Goal: Entertainment & Leisure: Consume media (video, audio)

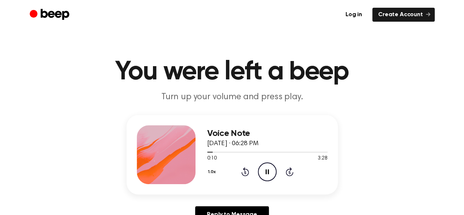
drag, startPoint x: 0, startPoint y: 0, endPoint x: 266, endPoint y: 170, distance: 315.3
click at [266, 170] on icon at bounding box center [267, 171] width 3 height 5
click at [268, 175] on icon "Play Audio" at bounding box center [267, 171] width 19 height 19
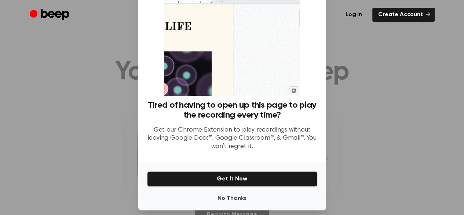
scroll to position [45, 0]
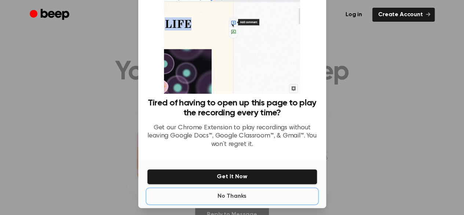
click at [239, 200] on button "No Thanks" at bounding box center [232, 196] width 170 height 15
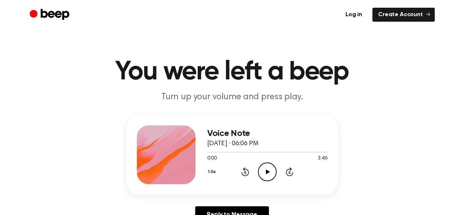
click at [270, 166] on icon "Play Audio" at bounding box center [267, 171] width 19 height 19
click at [263, 168] on icon "Pause Audio" at bounding box center [267, 171] width 19 height 19
click at [269, 178] on icon "Play Audio" at bounding box center [267, 171] width 19 height 19
click at [256, 178] on div "1.0x Rewind 5 seconds Pause Audio Skip 5 seconds" at bounding box center [267, 171] width 120 height 19
click at [264, 173] on icon "Pause Audio" at bounding box center [267, 171] width 19 height 19
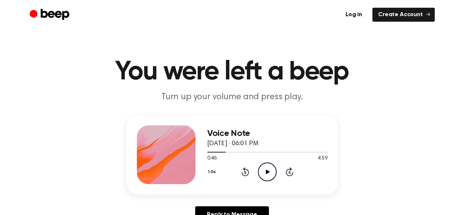
click at [271, 169] on icon "Play Audio" at bounding box center [267, 171] width 19 height 19
click at [266, 170] on icon at bounding box center [267, 171] width 3 height 5
click at [244, 174] on icon "Rewind 5 seconds" at bounding box center [245, 172] width 8 height 10
click at [236, 176] on div "1.0x Rewind 5 seconds Play Audio Skip 5 seconds" at bounding box center [267, 171] width 120 height 19
click at [245, 172] on icon "Rewind 5 seconds" at bounding box center [245, 172] width 8 height 10
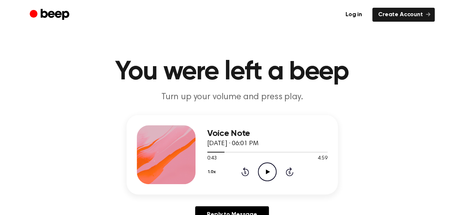
click at [269, 170] on icon "Play Audio" at bounding box center [267, 171] width 19 height 19
click at [269, 171] on icon at bounding box center [267, 171] width 3 height 5
drag, startPoint x: 269, startPoint y: 171, endPoint x: 269, endPoint y: 163, distance: 8.1
click at [269, 163] on icon "Play Audio" at bounding box center [267, 171] width 19 height 19
click at [266, 172] on icon at bounding box center [267, 171] width 3 height 5
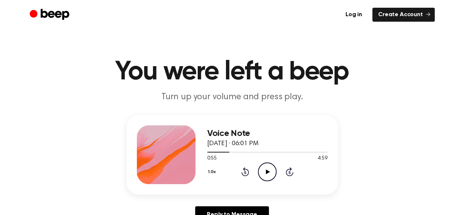
click at [247, 170] on icon "Rewind 5 seconds" at bounding box center [245, 172] width 8 height 10
click at [266, 174] on icon "Play Audio" at bounding box center [267, 171] width 19 height 19
click at [269, 173] on icon at bounding box center [267, 171] width 3 height 5
click at [269, 173] on icon "Play Audio" at bounding box center [267, 171] width 19 height 19
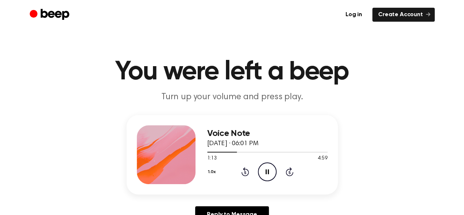
click at [272, 171] on icon "Pause Audio" at bounding box center [267, 171] width 19 height 19
click at [264, 170] on icon "Play Audio" at bounding box center [267, 171] width 19 height 19
click at [270, 171] on icon "Pause Audio" at bounding box center [267, 171] width 19 height 19
click at [270, 171] on icon "Play Audio" at bounding box center [267, 171] width 19 height 19
click at [270, 171] on icon "Pause Audio" at bounding box center [267, 171] width 19 height 19
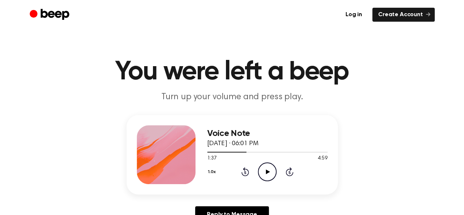
click at [270, 171] on icon "Play Audio" at bounding box center [267, 171] width 19 height 19
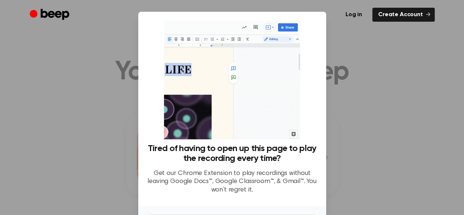
click at [378, 71] on div at bounding box center [232, 107] width 464 height 215
click at [382, 87] on div at bounding box center [232, 107] width 464 height 215
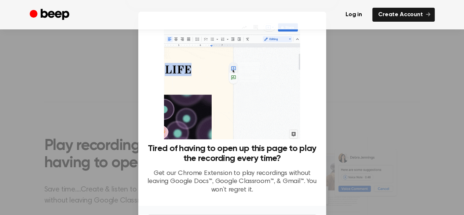
scroll to position [50, 0]
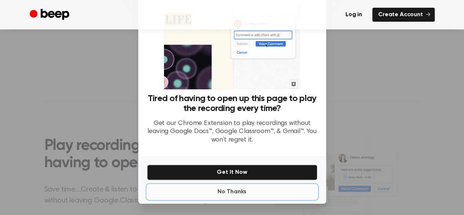
click at [232, 188] on button "No Thanks" at bounding box center [232, 191] width 170 height 15
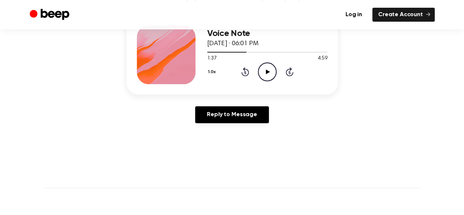
scroll to position [76, 0]
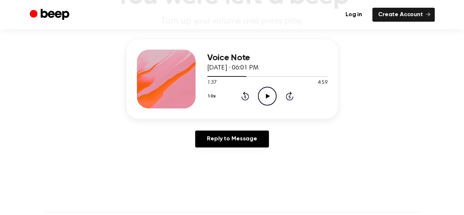
click at [265, 99] on icon "Play Audio" at bounding box center [267, 96] width 19 height 19
click at [265, 99] on icon "Pause Audio" at bounding box center [267, 96] width 19 height 19
click at [268, 96] on icon at bounding box center [268, 96] width 4 height 5
click at [266, 96] on icon at bounding box center [267, 96] width 3 height 5
click at [266, 96] on icon "Play Audio" at bounding box center [267, 96] width 19 height 19
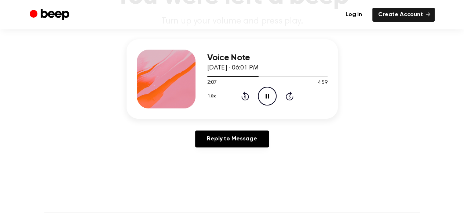
click at [266, 96] on icon at bounding box center [267, 96] width 3 height 5
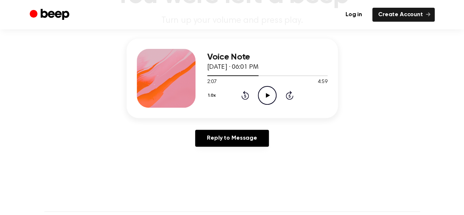
click at [265, 96] on icon "Play Audio" at bounding box center [267, 95] width 19 height 19
click at [265, 96] on icon "Pause Audio" at bounding box center [267, 95] width 19 height 19
click at [265, 96] on icon "Play Audio" at bounding box center [267, 95] width 19 height 19
click at [265, 96] on icon "Pause Audio" at bounding box center [267, 95] width 19 height 19
click at [265, 96] on icon "Play Audio" at bounding box center [267, 95] width 19 height 19
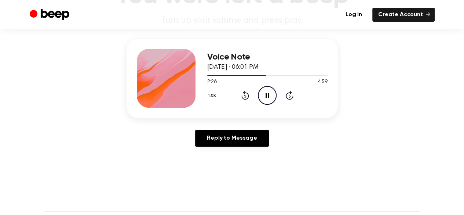
click at [265, 96] on icon "Pause Audio" at bounding box center [267, 95] width 19 height 19
click at [267, 96] on icon "Play Audio" at bounding box center [267, 95] width 19 height 19
click at [267, 96] on icon "Pause Audio" at bounding box center [267, 95] width 19 height 19
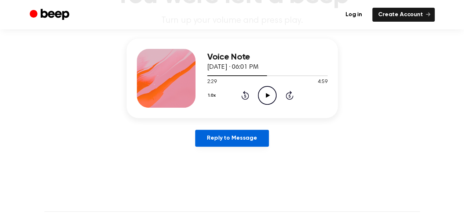
click at [246, 132] on link "Reply to Message" at bounding box center [231, 138] width 73 height 17
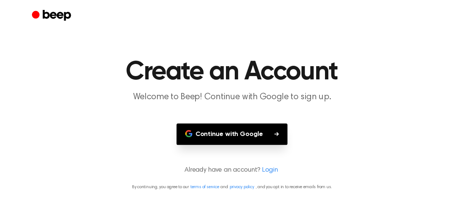
scroll to position [76, 0]
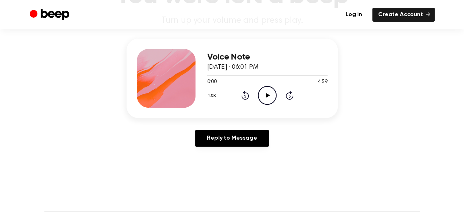
click at [266, 95] on icon at bounding box center [268, 95] width 4 height 5
click at [268, 95] on icon at bounding box center [267, 95] width 3 height 5
click at [268, 95] on icon at bounding box center [268, 95] width 4 height 5
click at [268, 95] on icon at bounding box center [267, 95] width 3 height 5
click at [268, 95] on icon at bounding box center [268, 95] width 4 height 5
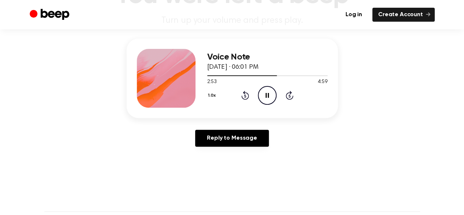
click at [268, 95] on icon at bounding box center [267, 95] width 3 height 5
click at [268, 95] on icon at bounding box center [268, 95] width 4 height 5
click at [268, 95] on icon at bounding box center [267, 95] width 3 height 5
click at [268, 95] on icon at bounding box center [268, 95] width 4 height 5
click at [268, 95] on icon at bounding box center [267, 95] width 3 height 5
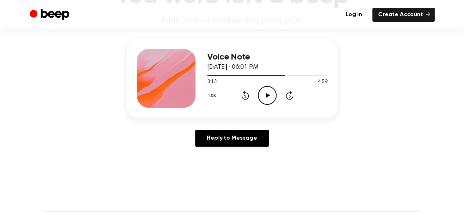
click at [4, 57] on main "You were left a beep Turn up your volume and press play. Voice Note August 8, 2…" at bounding box center [232, 150] width 464 height 452
click at [1, 127] on main "You were left a beep Turn up your volume and press play. Voice Note August 8, 2…" at bounding box center [232, 150] width 464 height 452
click at [247, 86] on div "1.0x Rewind 5 seconds Play Audio Skip 5 seconds" at bounding box center [267, 95] width 120 height 19
click at [241, 96] on icon at bounding box center [245, 95] width 8 height 9
click at [241, 91] on icon "Rewind 5 seconds" at bounding box center [245, 95] width 8 height 10
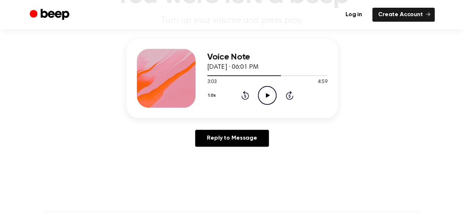
click at [265, 92] on icon "Play Audio" at bounding box center [267, 95] width 19 height 19
click at [264, 98] on icon "Pause Audio" at bounding box center [267, 95] width 19 height 19
click at [275, 104] on div "Voice Note August 8, 2025 · 06:01 PM 3:10 4:59 Your browser does not support th…" at bounding box center [267, 78] width 120 height 59
click at [265, 94] on icon "Play Audio" at bounding box center [267, 95] width 19 height 19
click at [266, 99] on icon "Pause Audio" at bounding box center [267, 95] width 19 height 19
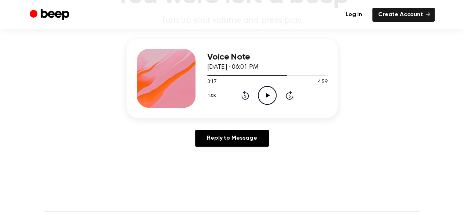
click at [264, 94] on icon "Play Audio" at bounding box center [267, 95] width 19 height 19
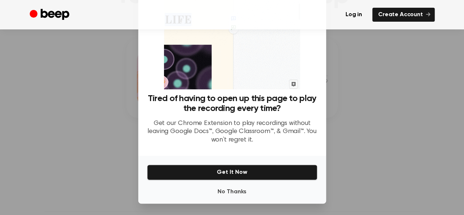
scroll to position [264, 0]
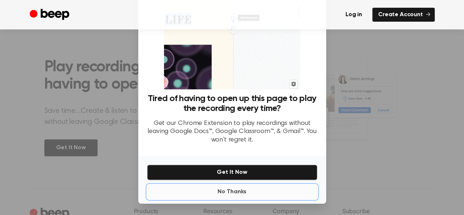
click at [233, 186] on button "No Thanks" at bounding box center [232, 191] width 170 height 15
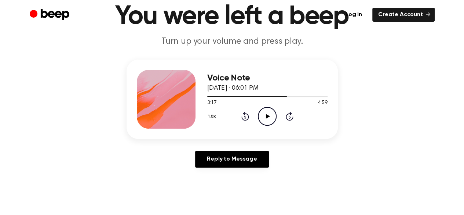
scroll to position [0, 0]
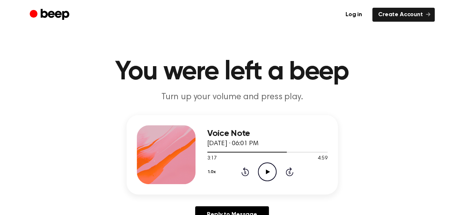
click at [271, 176] on icon "Play Audio" at bounding box center [267, 171] width 19 height 19
click at [265, 172] on icon "Pause Audio" at bounding box center [267, 171] width 19 height 19
click at [264, 175] on icon "Play Audio" at bounding box center [267, 171] width 19 height 19
click at [275, 170] on icon "Pause Audio" at bounding box center [267, 171] width 19 height 19
click at [267, 172] on icon at bounding box center [268, 171] width 4 height 5
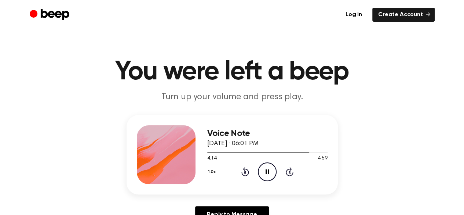
click at [267, 172] on icon "Pause Audio" at bounding box center [267, 171] width 19 height 19
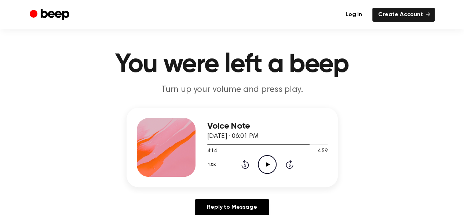
scroll to position [8, 0]
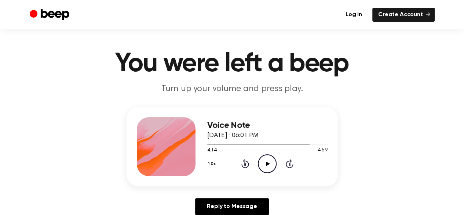
click at [264, 166] on icon "Play Audio" at bounding box center [267, 163] width 19 height 19
click at [272, 161] on icon "Pause Audio" at bounding box center [267, 163] width 19 height 19
click at [268, 159] on icon "Play Audio" at bounding box center [267, 163] width 19 height 19
click at [310, 103] on main "You were left a beep Turn up your volume and press play. Voice Note August 8, 2…" at bounding box center [232, 218] width 464 height 452
click at [258, 166] on icon "Pause Audio" at bounding box center [267, 163] width 19 height 19
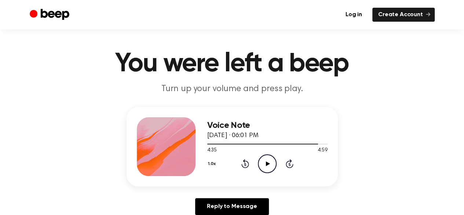
click at [421, 169] on div "Voice Note August 8, 2025 · 06:01 PM 4:35 4:59 Your browser does not support th…" at bounding box center [232, 164] width 447 height 114
click at [264, 158] on icon "Play Audio" at bounding box center [267, 163] width 19 height 19
click at [265, 165] on icon "Pause Audio" at bounding box center [267, 163] width 19 height 19
click at [265, 165] on icon "Play Audio" at bounding box center [267, 163] width 19 height 19
click at [265, 165] on icon "Pause Audio" at bounding box center [267, 163] width 19 height 19
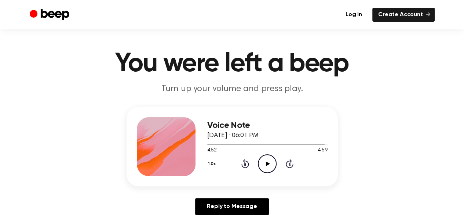
click at [268, 170] on icon "Play Audio" at bounding box center [267, 163] width 19 height 19
click at [265, 167] on icon "Pause Audio" at bounding box center [267, 163] width 19 height 19
click at [261, 160] on icon "Play Audio" at bounding box center [267, 163] width 19 height 19
click at [267, 178] on div "Voice Note August 8, 2025 · 06:01 PM 4:59 4:59 Your browser does not support th…" at bounding box center [232, 146] width 211 height 79
click at [262, 165] on icon "Play Audio" at bounding box center [267, 163] width 19 height 19
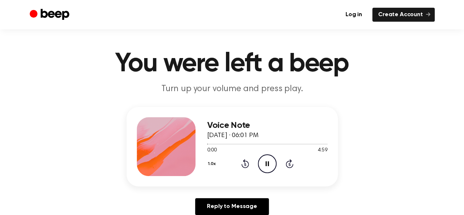
click at [261, 165] on icon "Pause Audio" at bounding box center [267, 163] width 19 height 19
click at [295, 143] on div at bounding box center [267, 143] width 120 height 1
click at [316, 142] on div at bounding box center [267, 144] width 120 height 6
drag, startPoint x: 314, startPoint y: 142, endPoint x: 323, endPoint y: 143, distance: 8.8
click at [323, 143] on div at bounding box center [267, 144] width 120 height 6
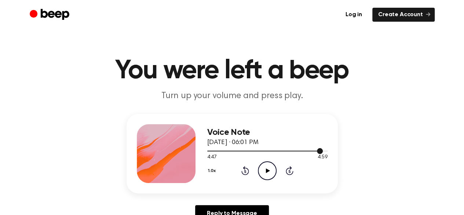
scroll to position [1, 0]
click at [321, 149] on span at bounding box center [320, 150] width 6 height 6
drag, startPoint x: 322, startPoint y: 149, endPoint x: 331, endPoint y: 149, distance: 8.4
click at [331, 149] on div "Voice Note August 8, 2025 · 06:01 PM 4:44 4:59 Your browser does not support th…" at bounding box center [232, 152] width 211 height 79
drag, startPoint x: 317, startPoint y: 149, endPoint x: 323, endPoint y: 149, distance: 5.1
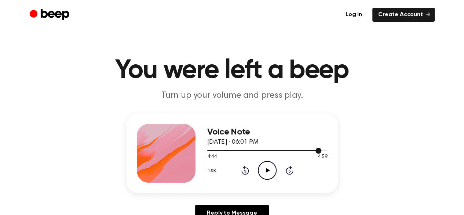
click at [323, 149] on div at bounding box center [267, 150] width 120 height 6
click at [324, 150] on div at bounding box center [267, 150] width 120 height 1
click at [325, 150] on div at bounding box center [267, 150] width 120 height 1
click at [265, 170] on icon "Play Audio" at bounding box center [267, 170] width 19 height 19
click at [265, 170] on icon "Pause Audio" at bounding box center [267, 170] width 19 height 19
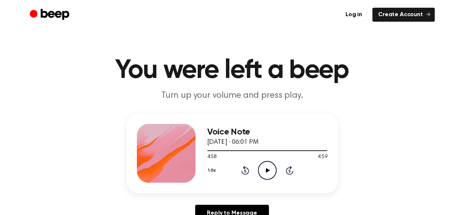
click at [265, 170] on icon "Play Audio" at bounding box center [267, 170] width 19 height 19
click at [267, 172] on icon "Pause Audio" at bounding box center [267, 170] width 19 height 19
